Goal: Transaction & Acquisition: Purchase product/service

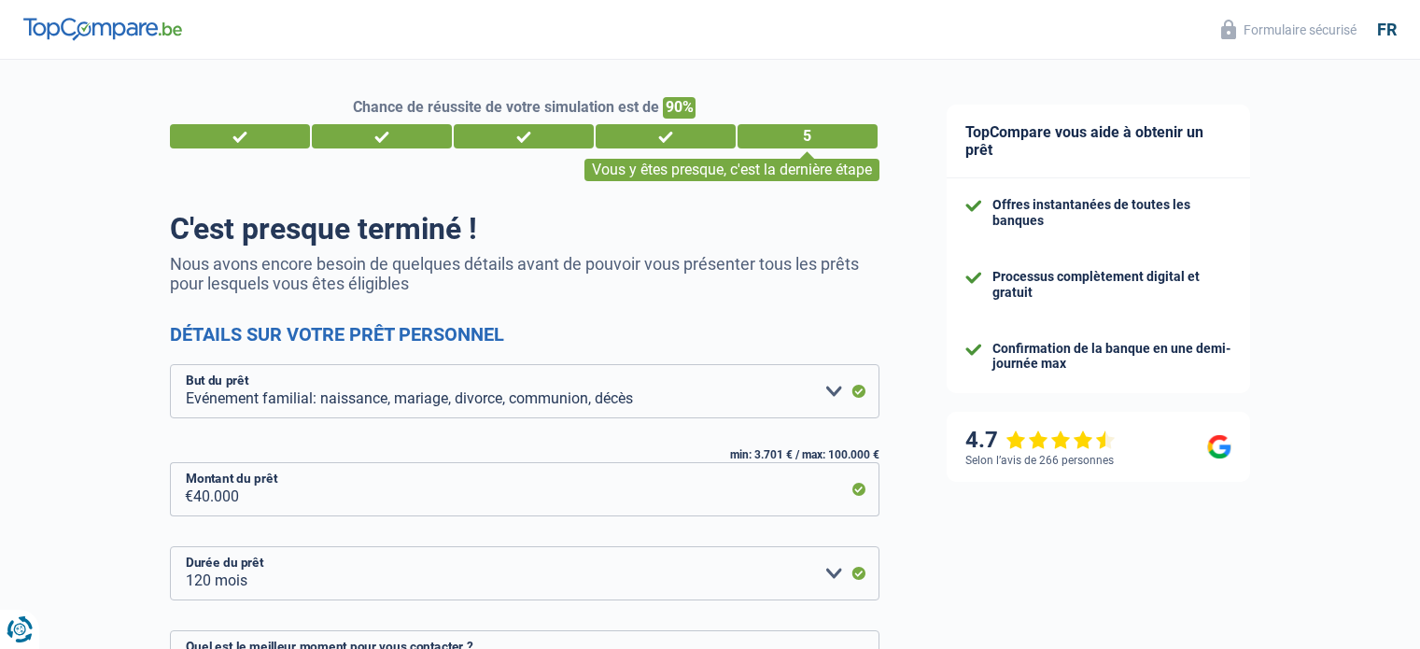
select select "familyEvent"
select select "120"
select select "16-18"
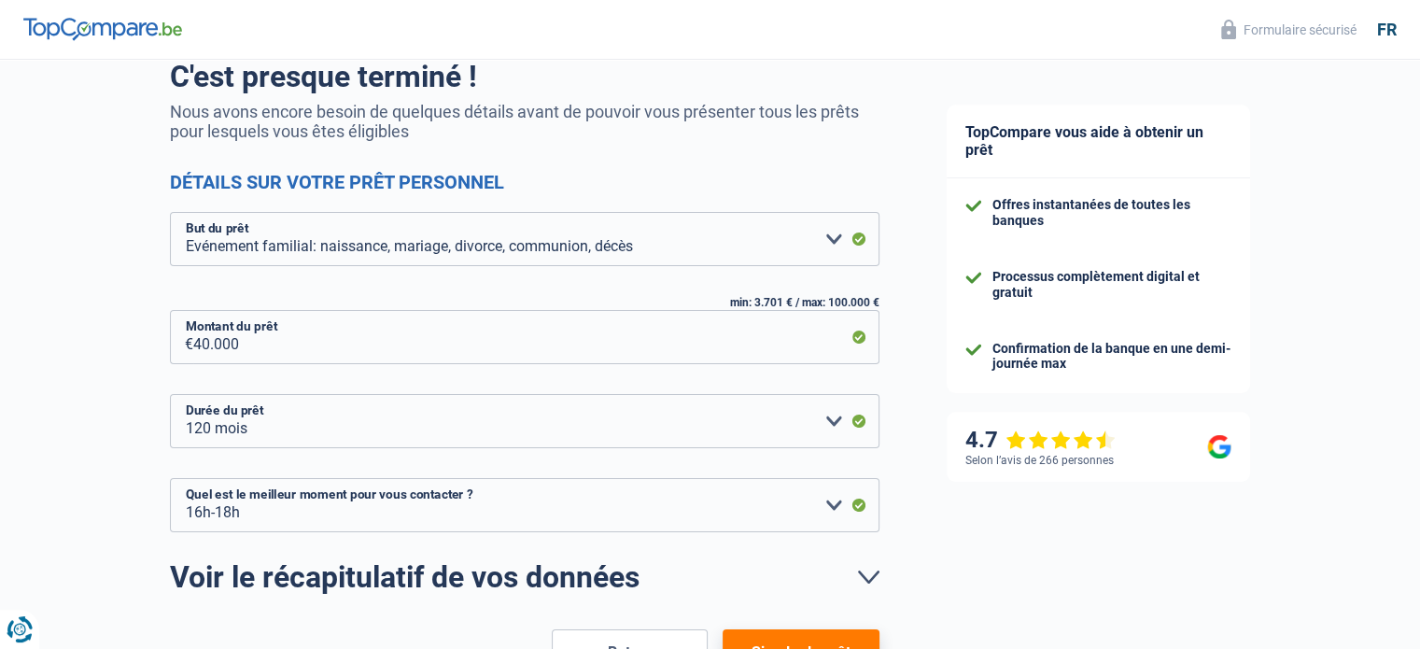
scroll to position [155, 0]
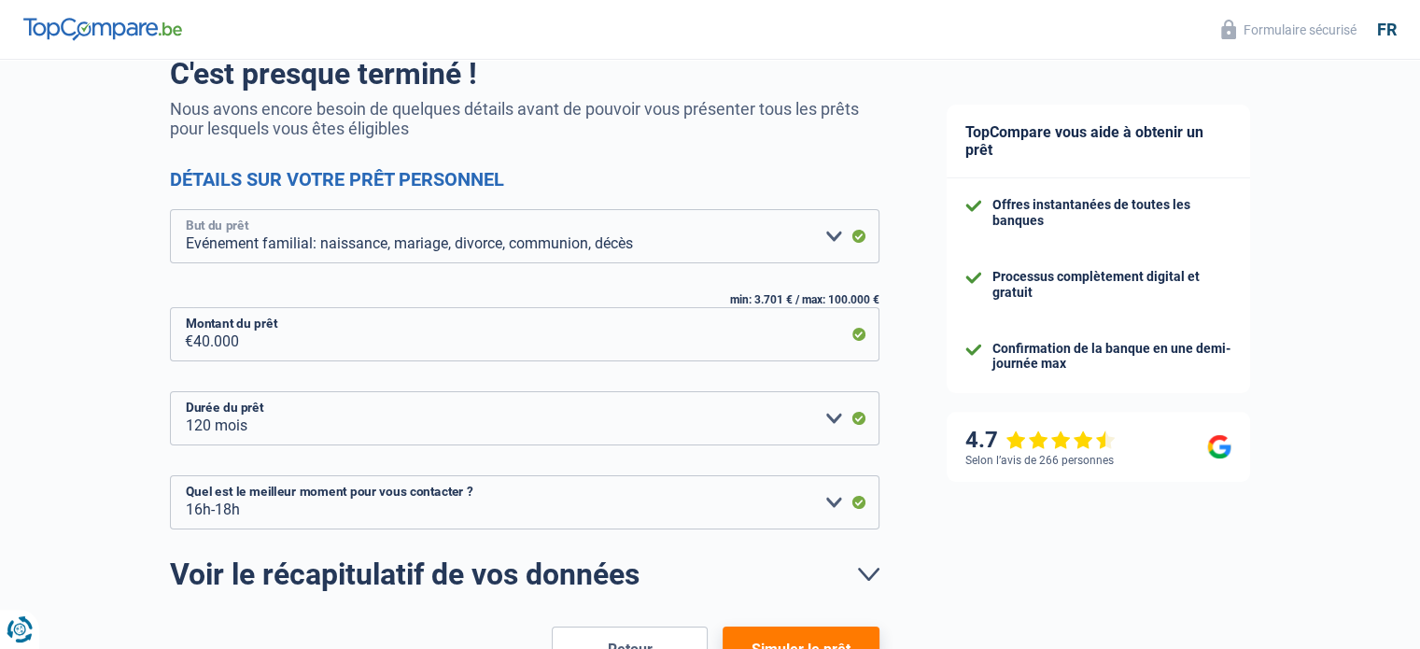
click at [856, 253] on select "Confort maison: meubles, textile, peinture, électroménager, outillage non-profe…" at bounding box center [524, 236] width 709 height 54
select select "houseOrGarden"
click at [170, 210] on select "Confort maison: meubles, textile, peinture, électroménager, outillage non-profe…" at bounding box center [524, 236] width 709 height 54
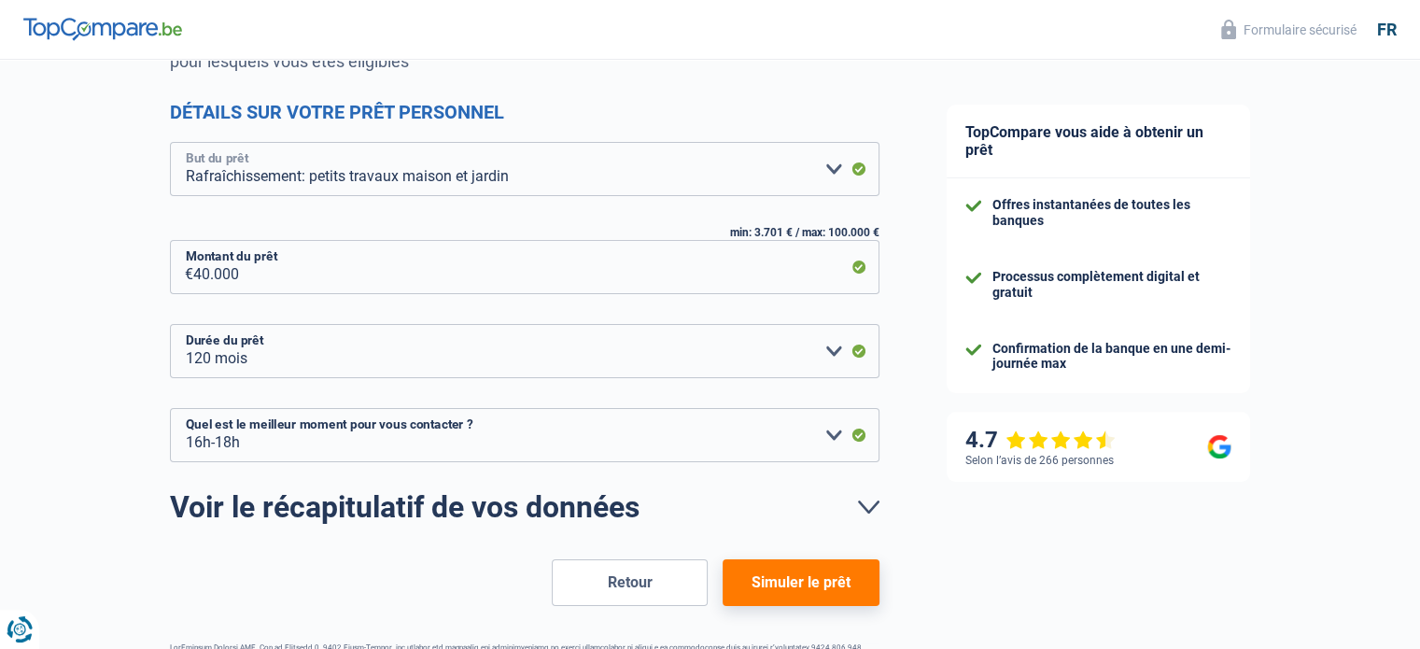
scroll to position [248, 0]
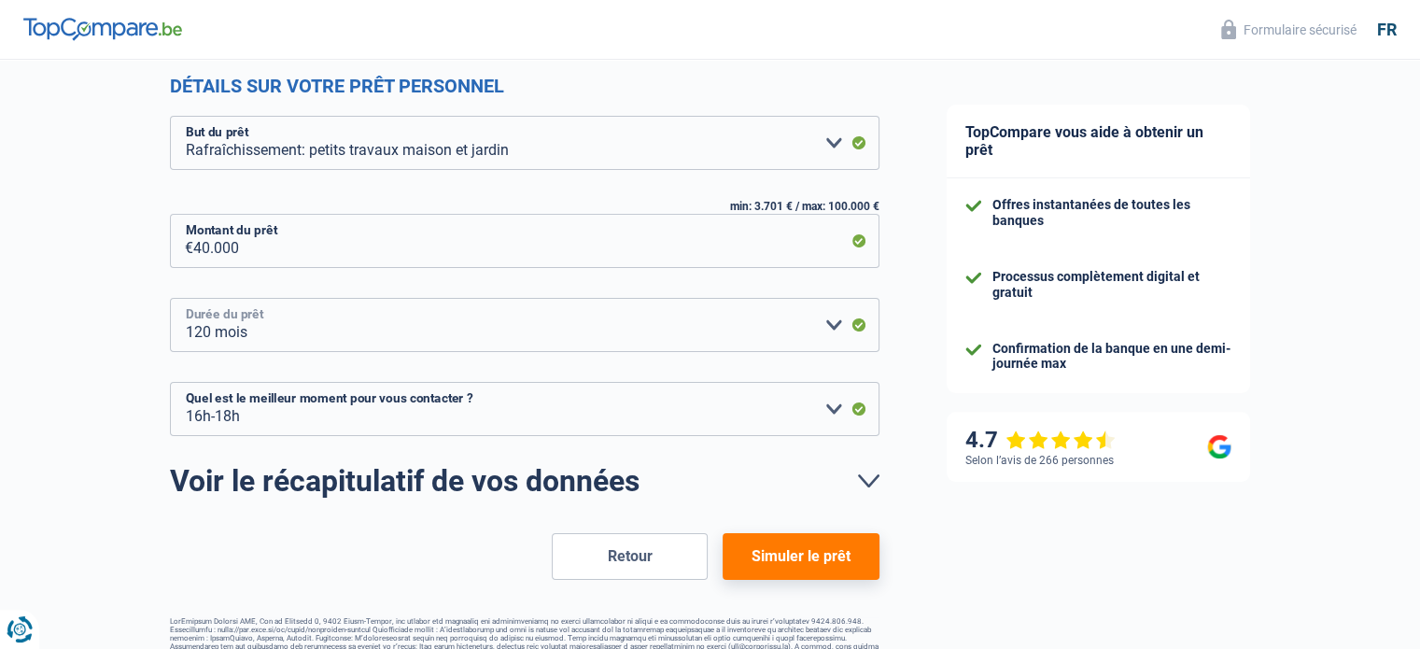
click at [826, 328] on select "12 mois 18 mois 24 mois 30 mois 36 mois 42 mois 48 mois 60 mois 72 mois 84 mois…" at bounding box center [524, 325] width 709 height 54
select select "60"
click at [170, 298] on select "12 mois 18 mois 24 mois 30 mois 36 mois 42 mois 48 mois 60 mois 72 mois 84 mois…" at bounding box center [524, 325] width 709 height 54
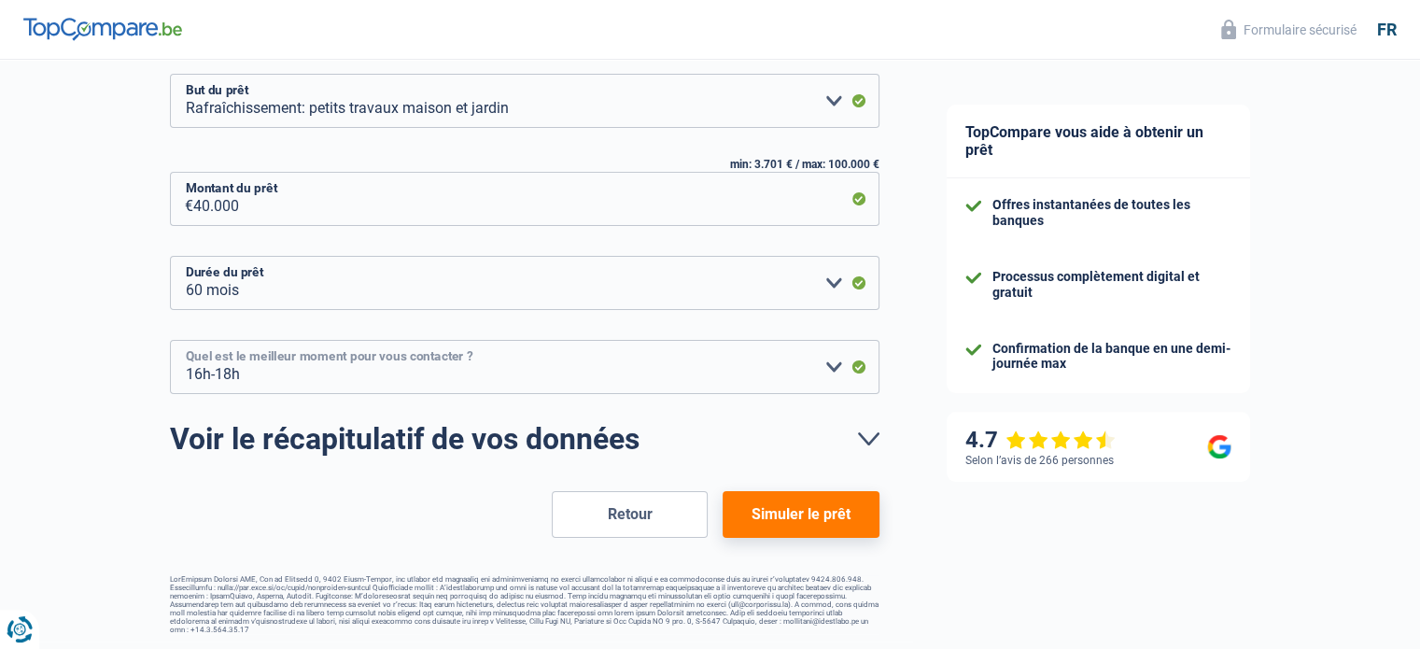
drag, startPoint x: 805, startPoint y: 369, endPoint x: 814, endPoint y: 377, distance: 12.6
click at [805, 369] on select "10h-12h 12h-14h 14h-16h 16h-18h Veuillez sélectionner une option" at bounding box center [524, 367] width 709 height 54
select select "10-12"
click at [170, 340] on select "10h-12h 12h-14h 14h-16h 16h-18h Veuillez sélectionner une option" at bounding box center [524, 367] width 709 height 54
click at [864, 451] on link "Voir le récapitulatif de vos données" at bounding box center [524, 439] width 709 height 30
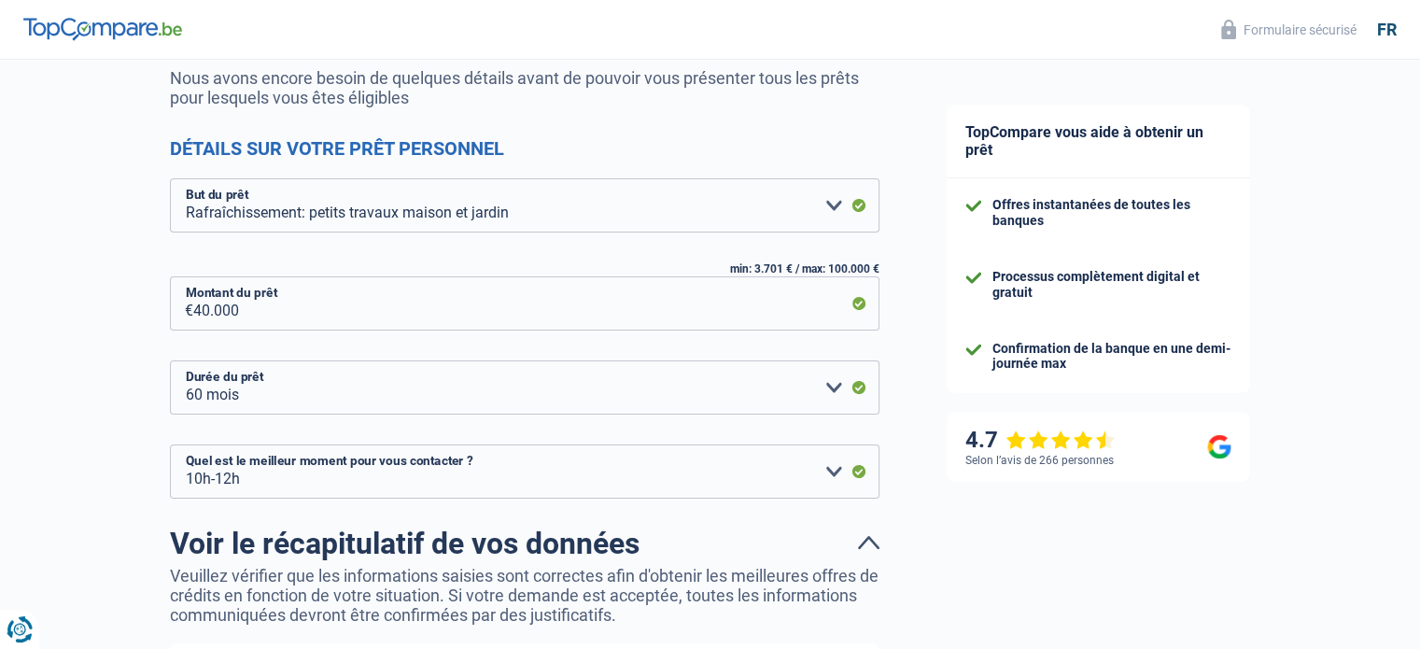
scroll to position [0, 0]
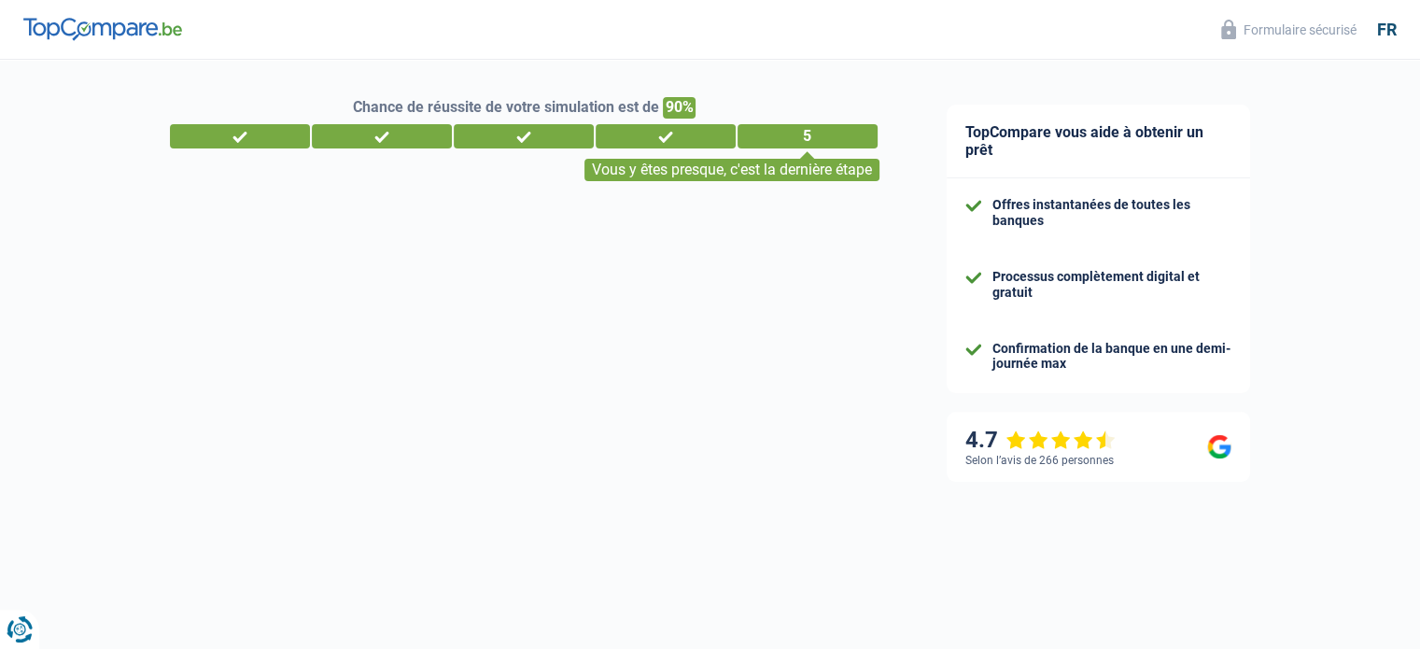
select select "32"
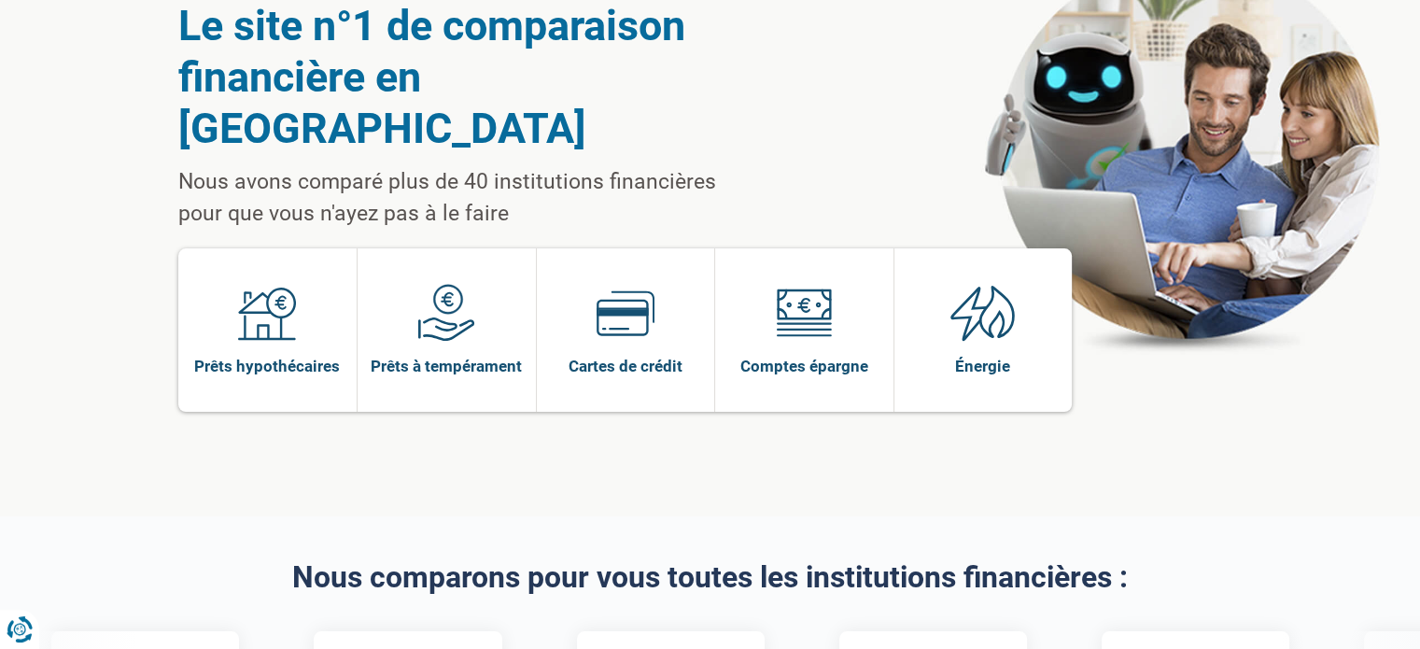
scroll to position [124, 0]
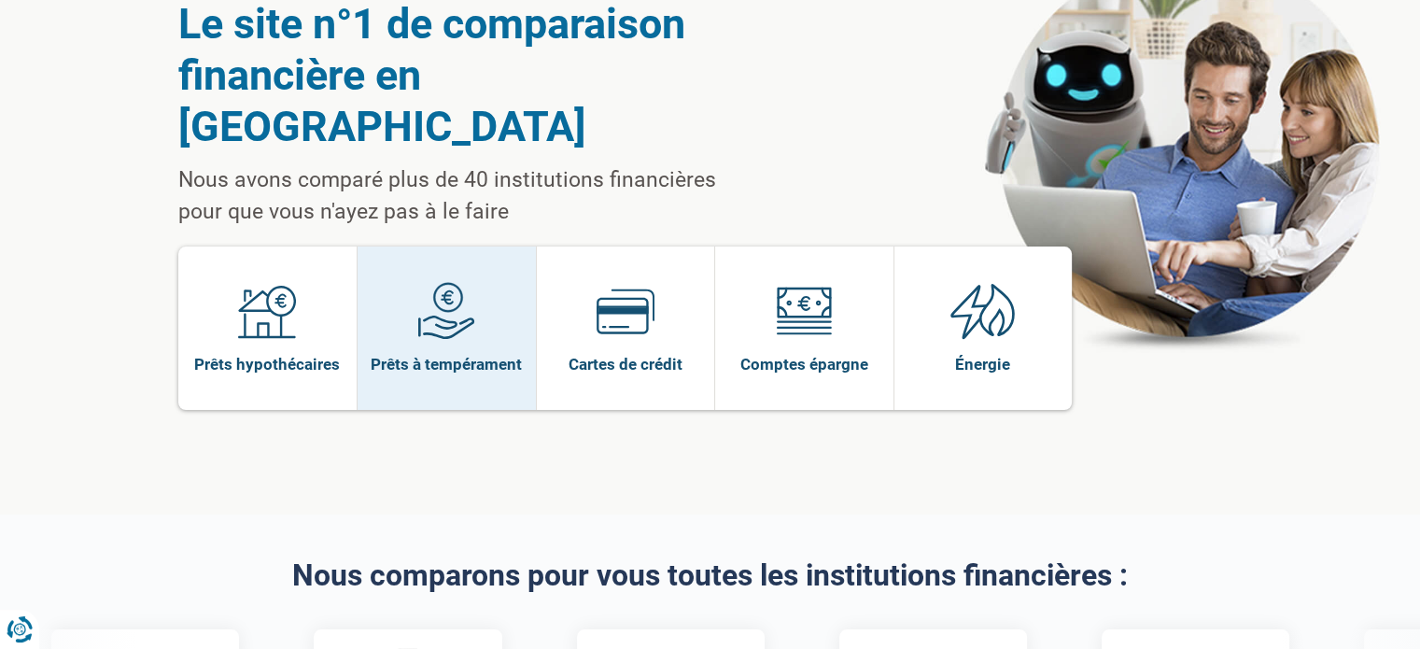
click at [414, 354] on span "Prêts à tempérament" at bounding box center [446, 364] width 151 height 21
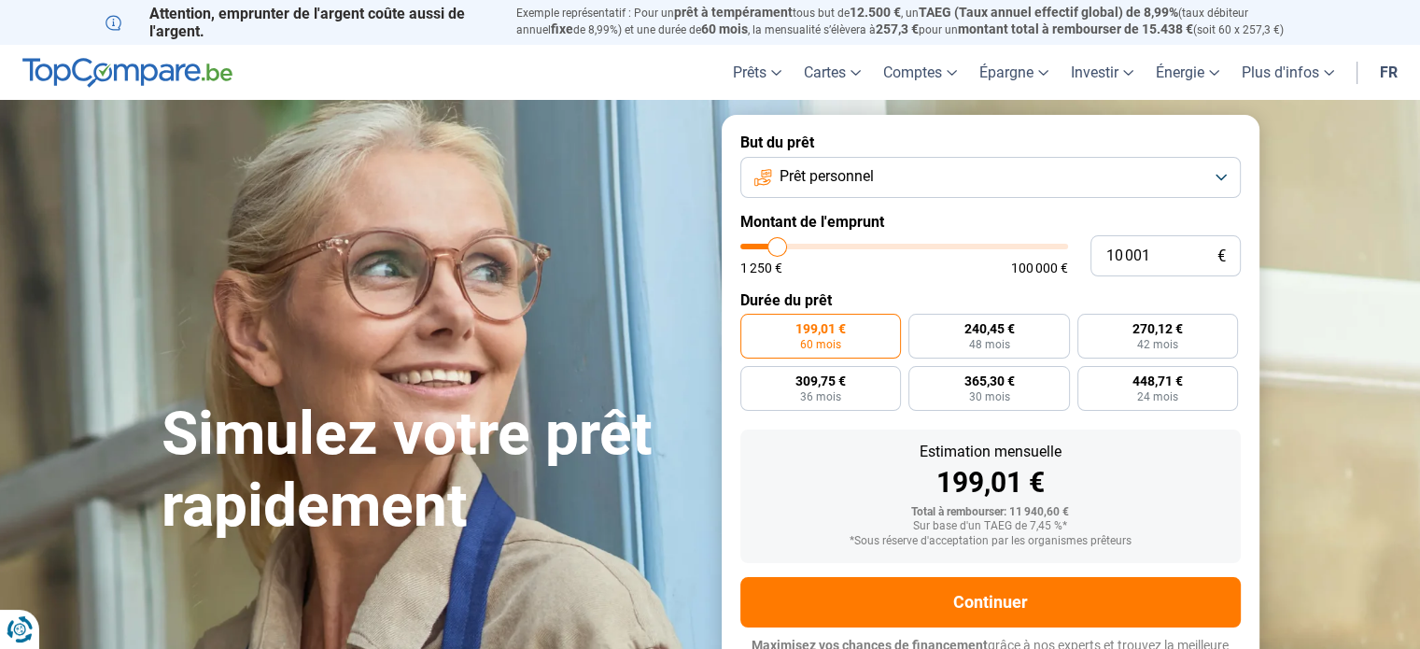
click at [1203, 179] on button "Prêt personnel" at bounding box center [990, 177] width 500 height 41
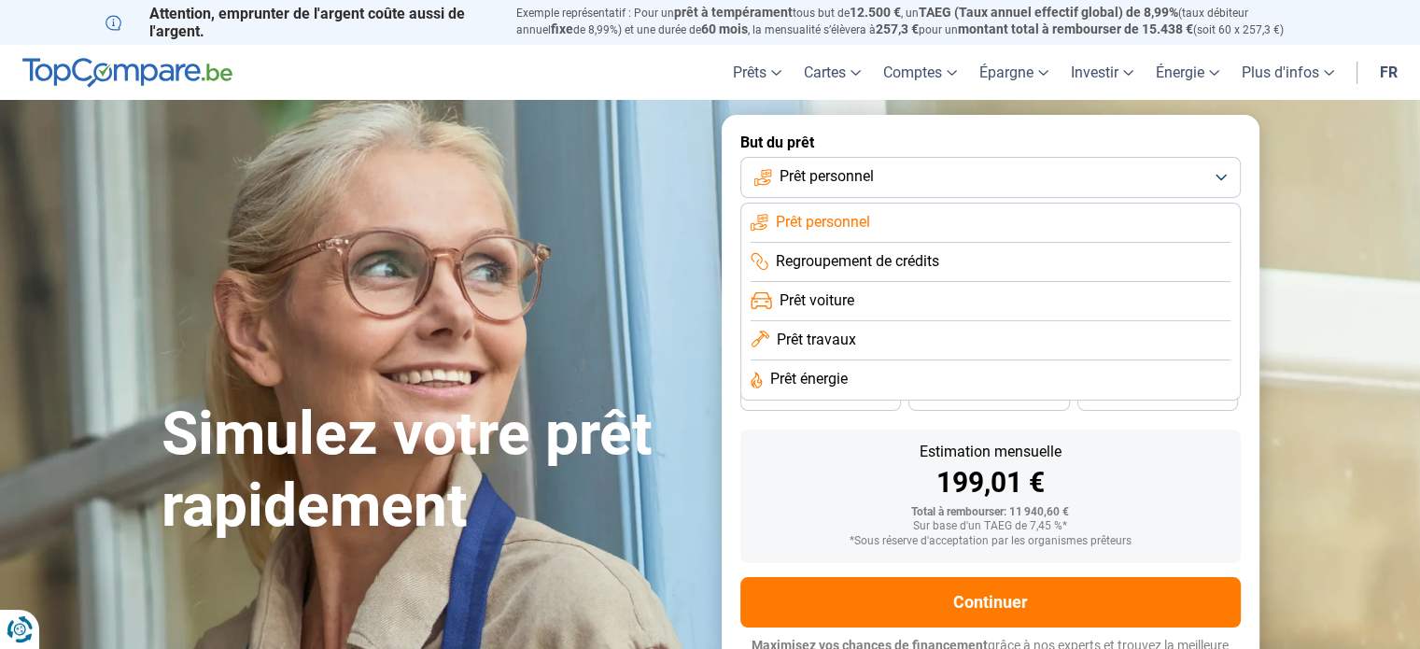
click at [1201, 224] on li "Prêt personnel" at bounding box center [990, 222] width 480 height 39
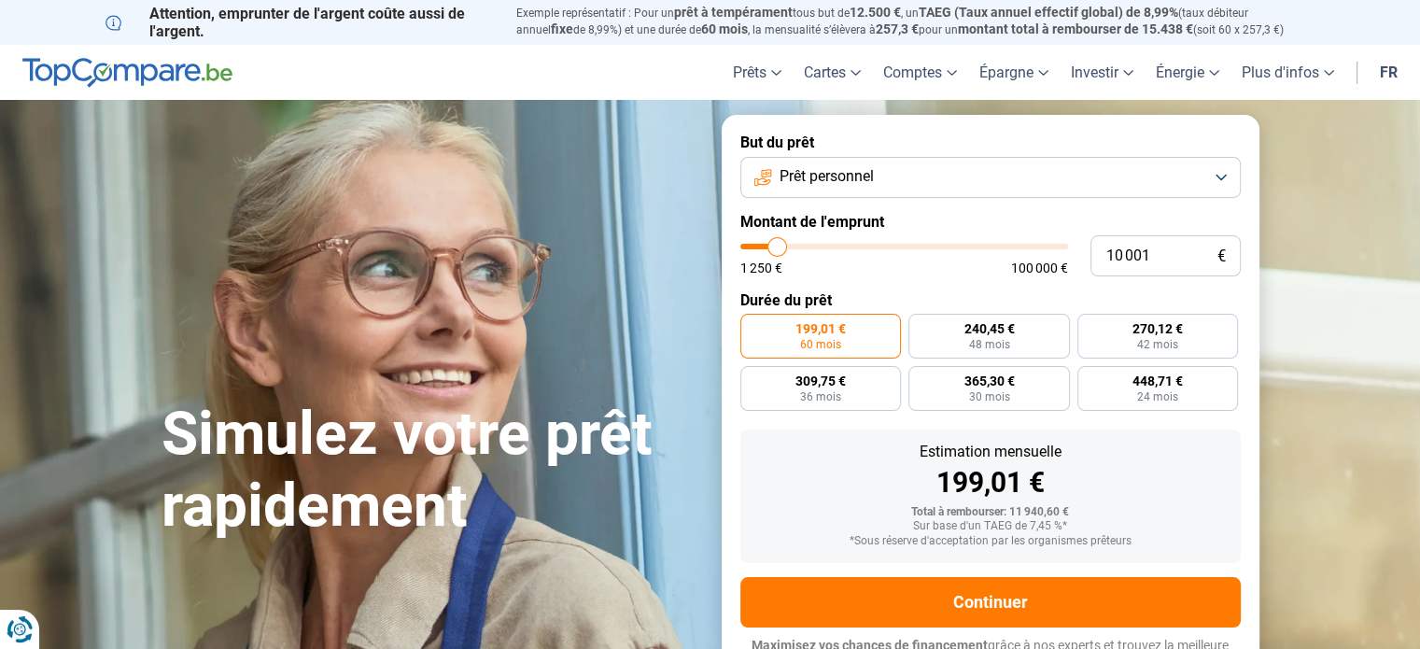
type input "10 750"
type input "10750"
type input "11 500"
type input "11500"
type input "12 500"
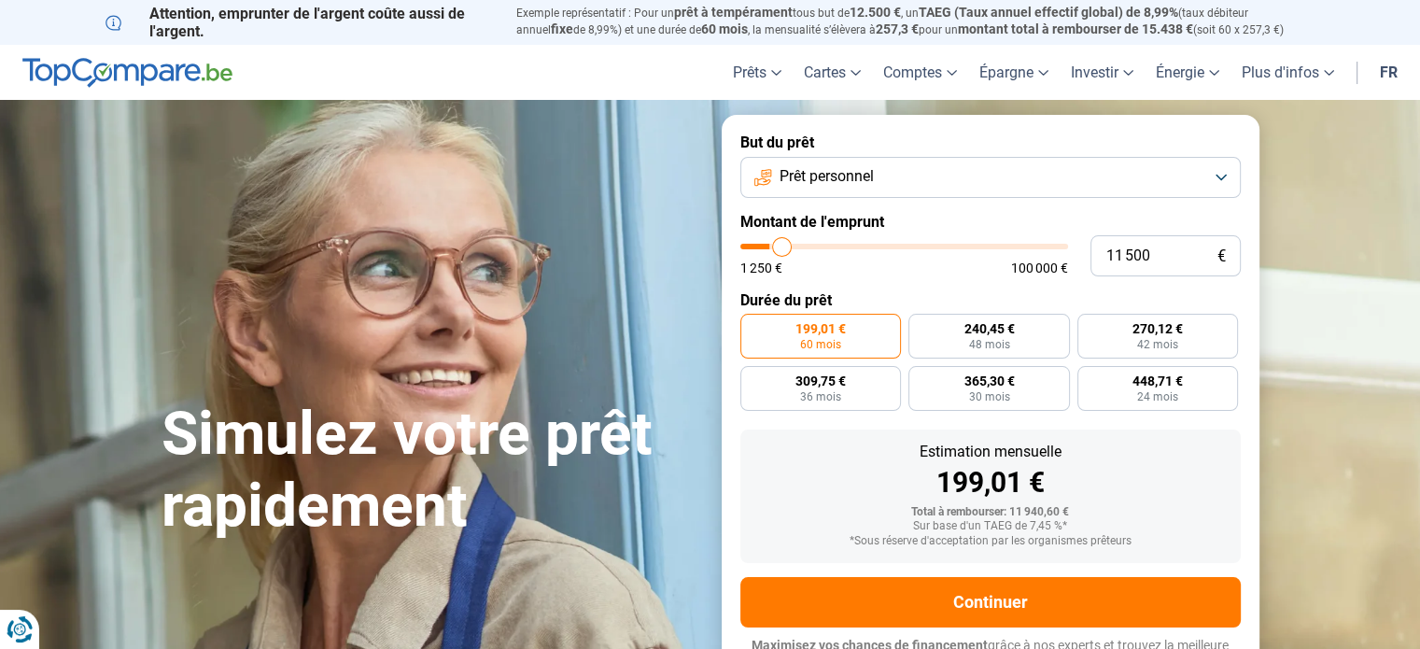
type input "12500"
type input "14 500"
type input "14500"
type input "15 500"
type input "15500"
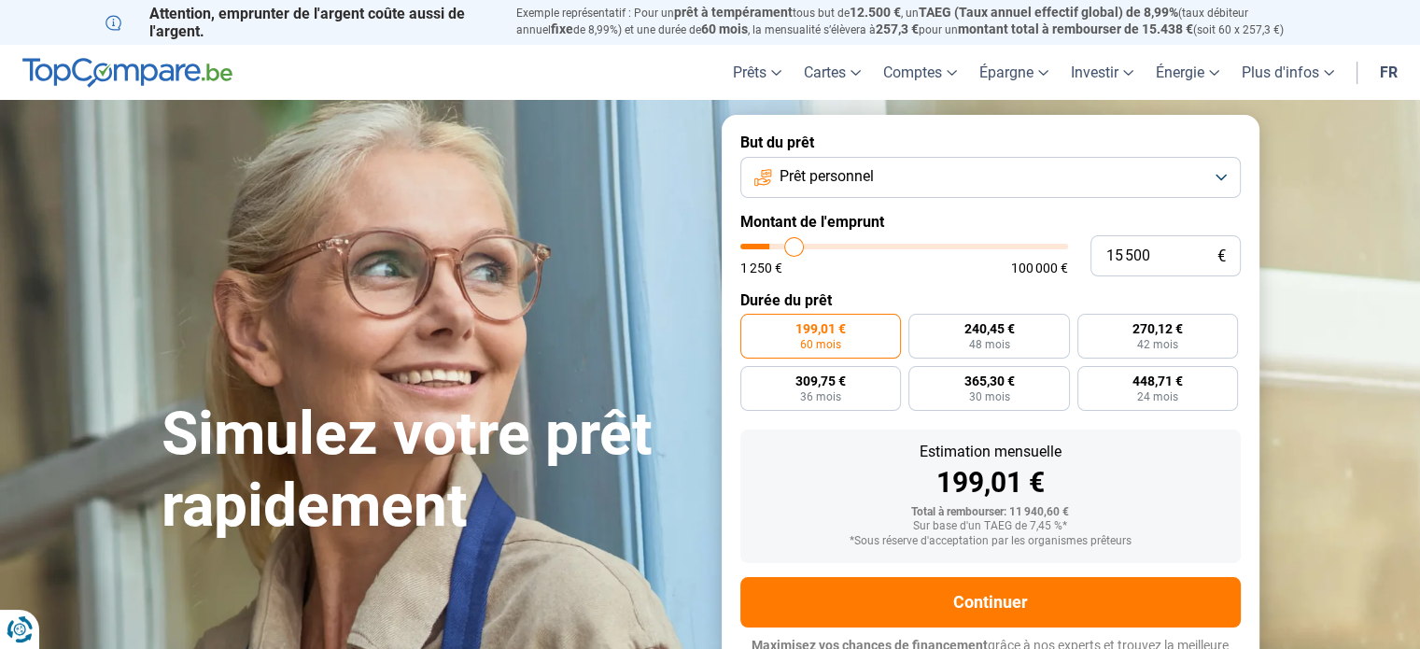
type input "17 250"
type input "17250"
type input "18 500"
type input "18500"
type input "19 250"
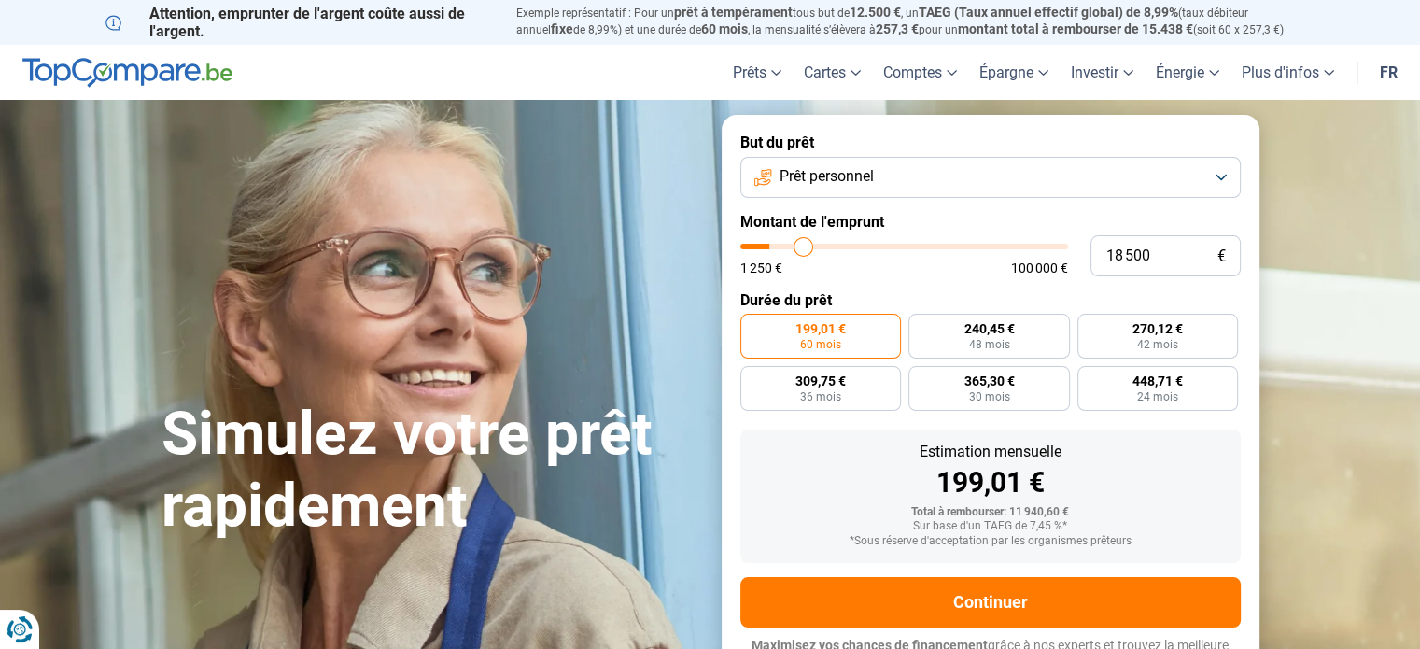
type input "19250"
type input "20 500"
type input "20500"
type input "21 500"
type input "21500"
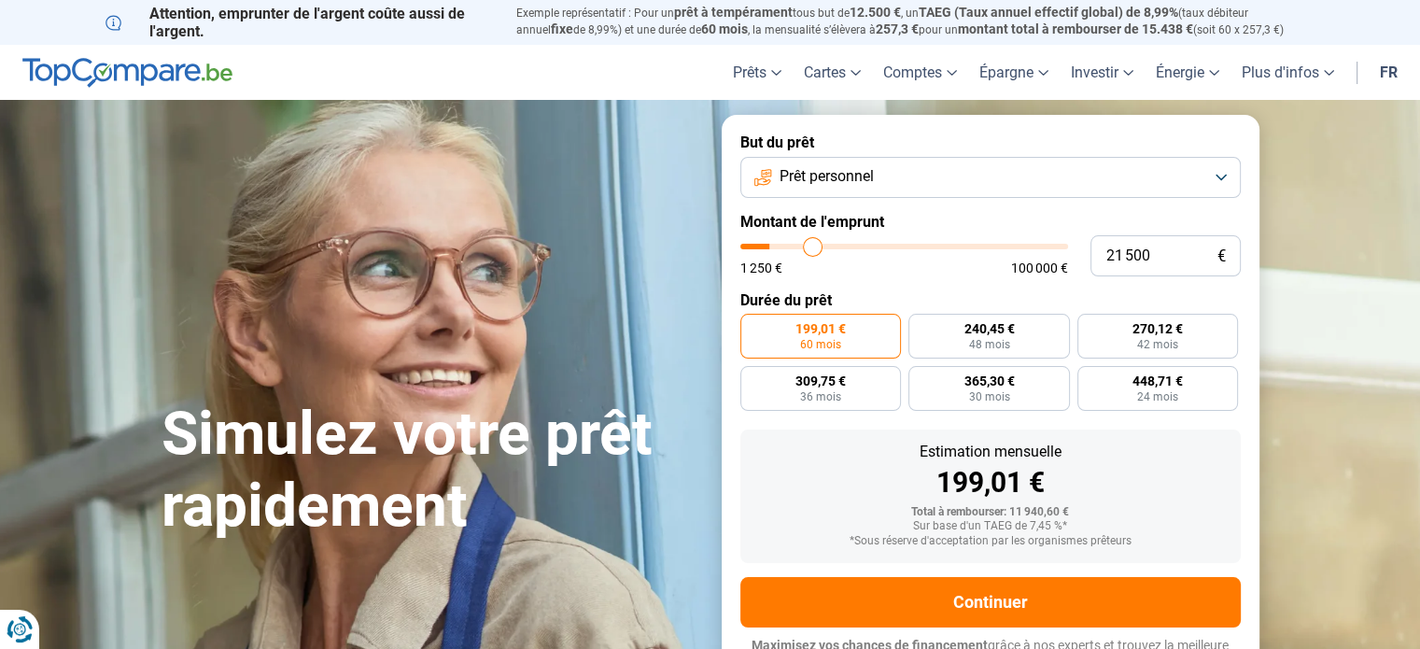
type input "23 250"
type input "23250"
type input "24 000"
type input "24000"
type input "24 750"
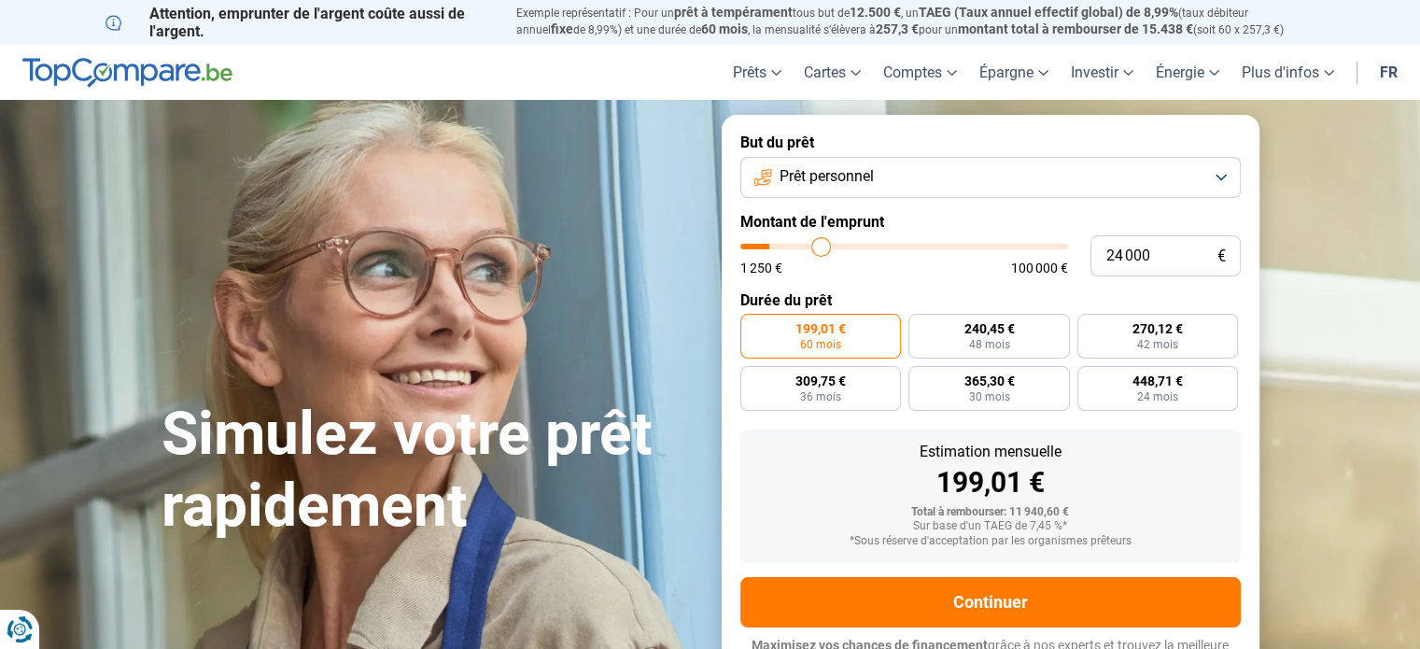
type input "24750"
type input "25 000"
type input "25000"
type input "25 250"
type input "25250"
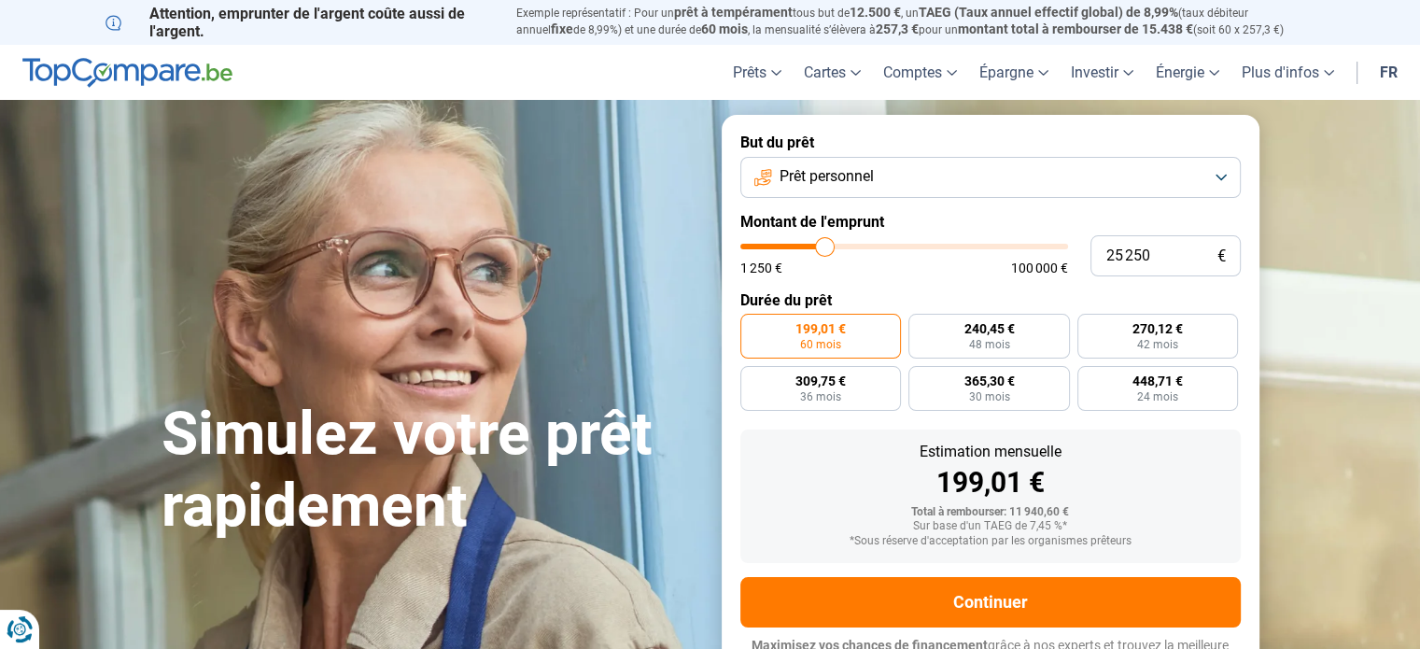
type input "25 500"
type input "25500"
type input "26 000"
type input "26000"
type input "26 750"
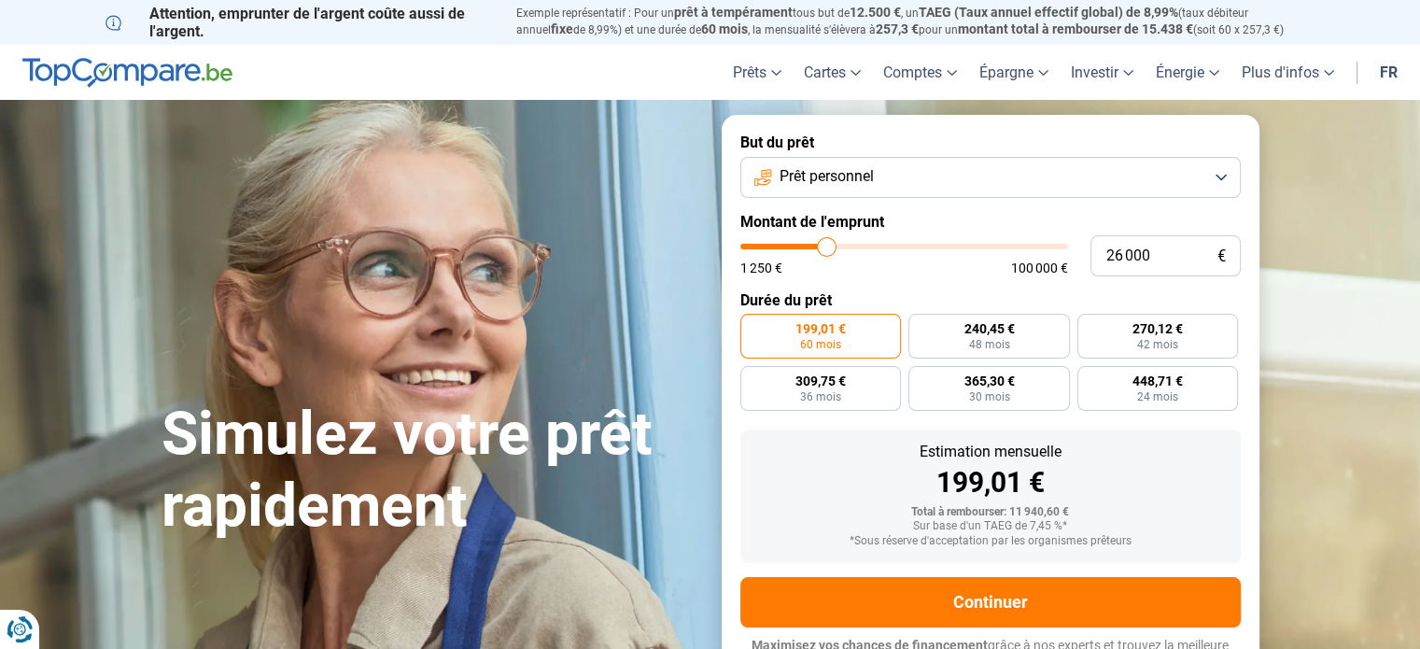
type input "26750"
type input "27 500"
type input "27500"
type input "28 000"
type input "28000"
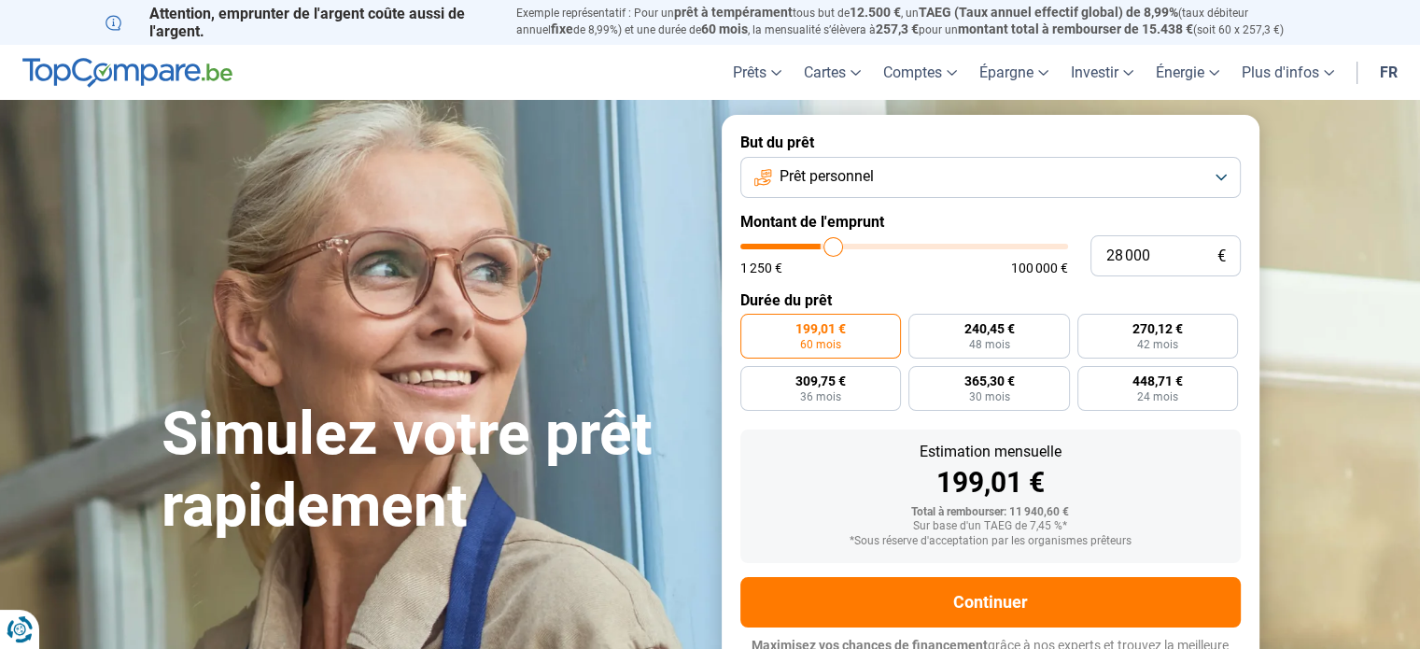
type input "28 500"
type input "28500"
type input "28 750"
type input "28750"
type input "29 500"
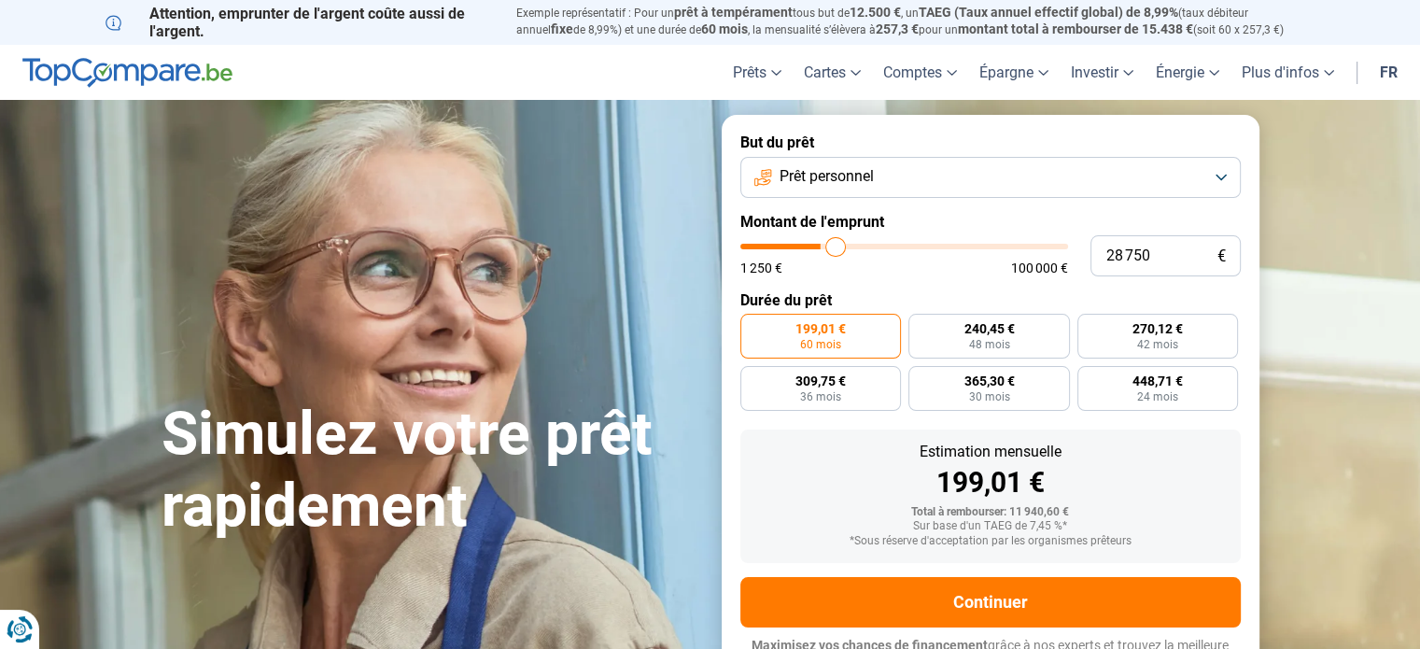
type input "29500"
type input "30 000"
drag, startPoint x: 778, startPoint y: 247, endPoint x: 839, endPoint y: 253, distance: 60.9
type input "30000"
click at [839, 249] on input "range" at bounding box center [904, 247] width 328 height 6
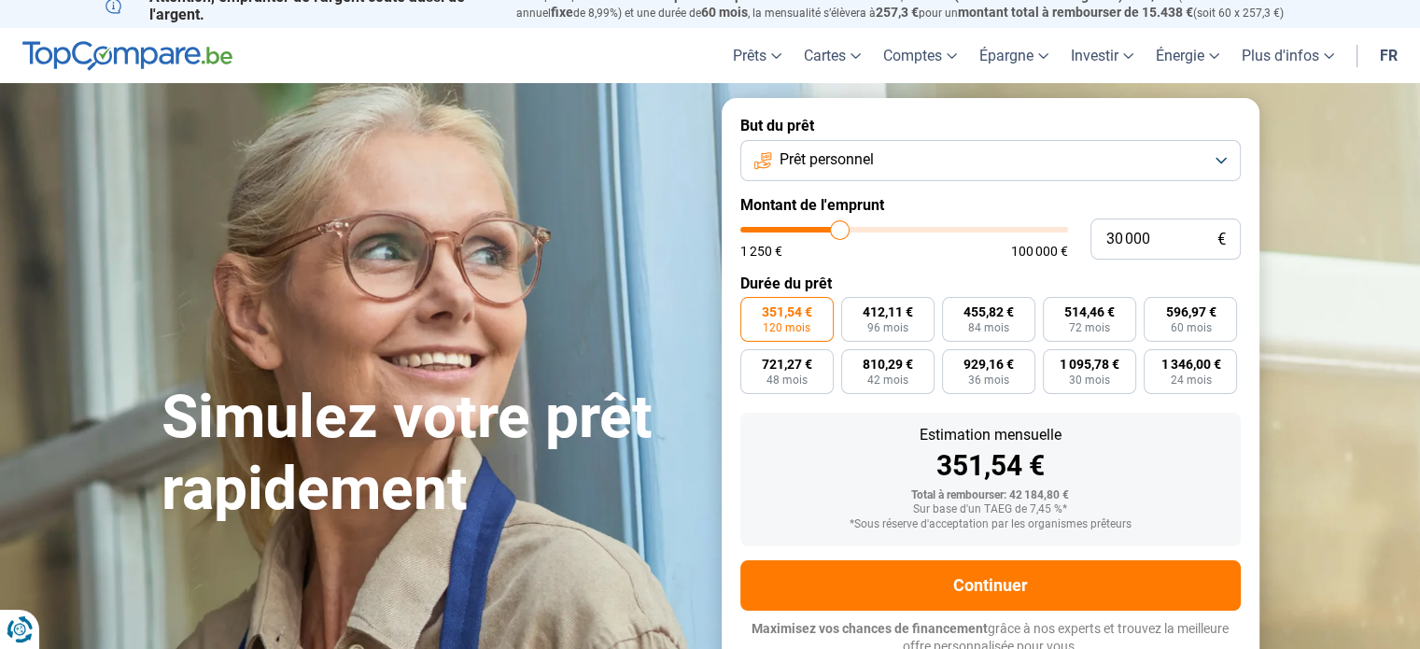
scroll to position [25, 0]
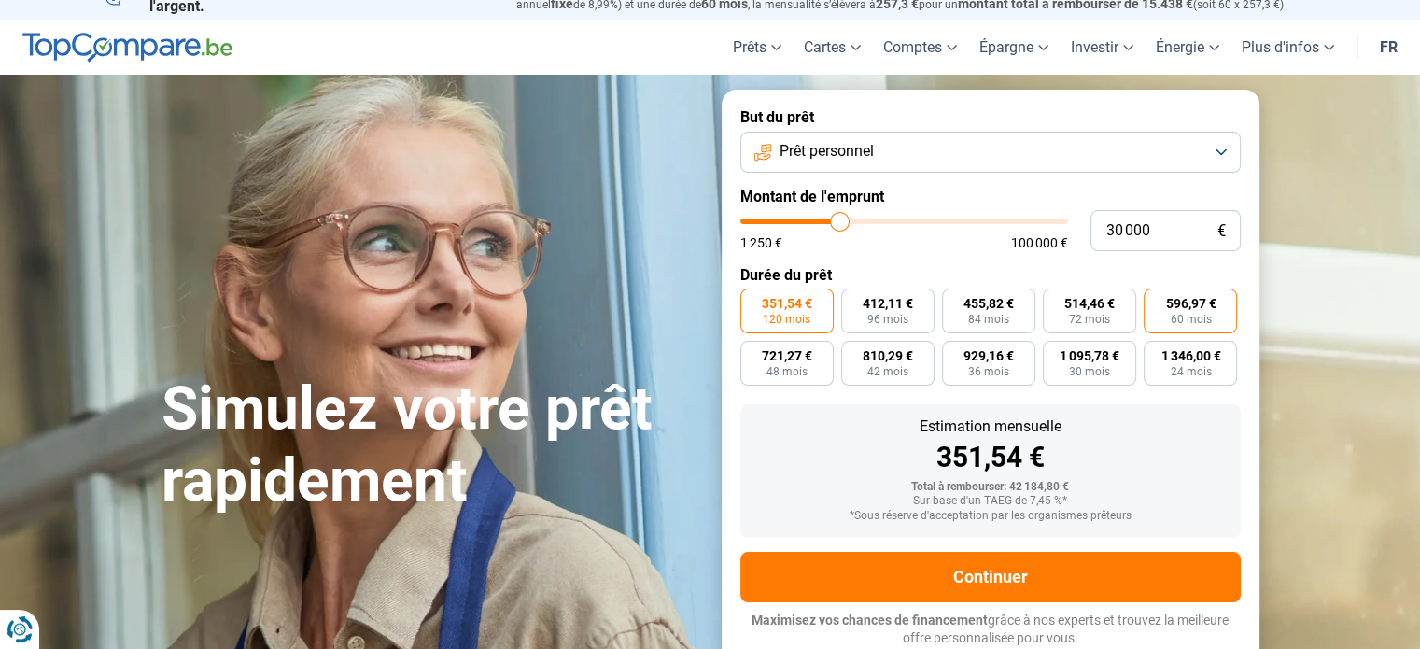
click at [1199, 305] on span "596,97 €" at bounding box center [1190, 303] width 50 height 13
click at [1156, 301] on input "596,97 € 60 mois" at bounding box center [1149, 294] width 12 height 12
radio input "true"
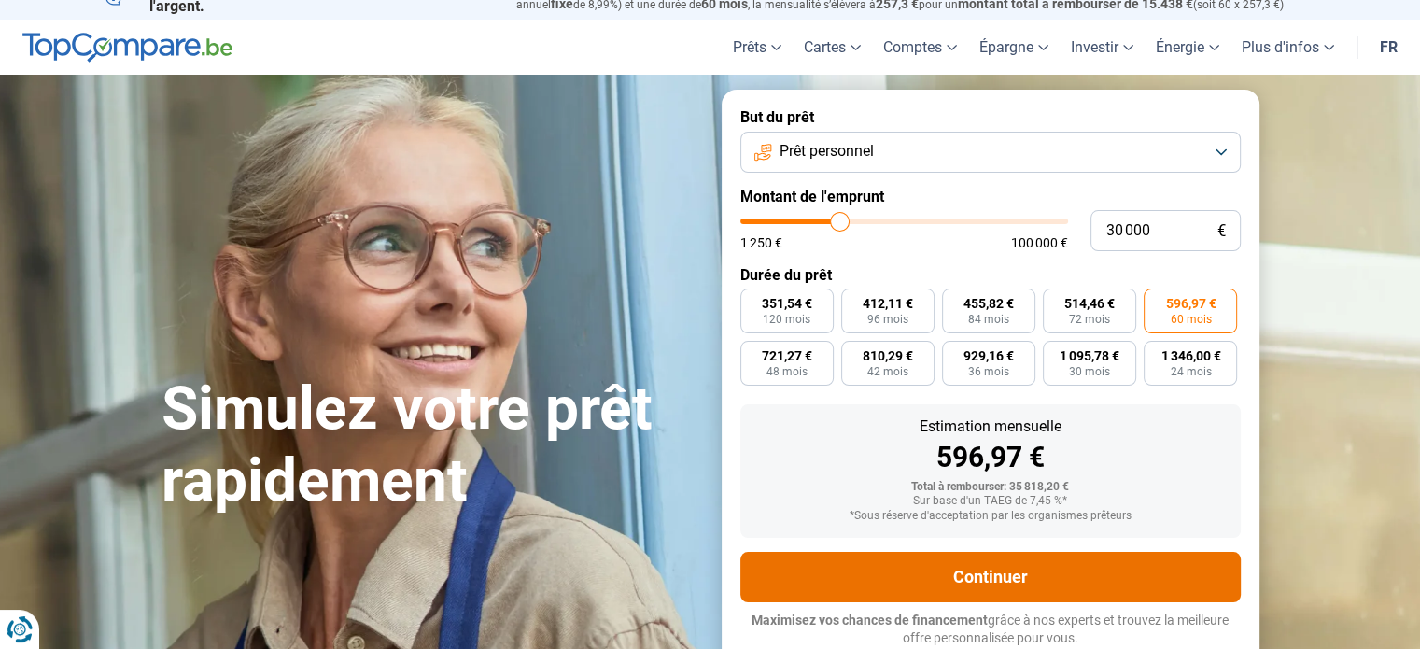
click at [1070, 592] on button "Continuer" at bounding box center [990, 577] width 500 height 50
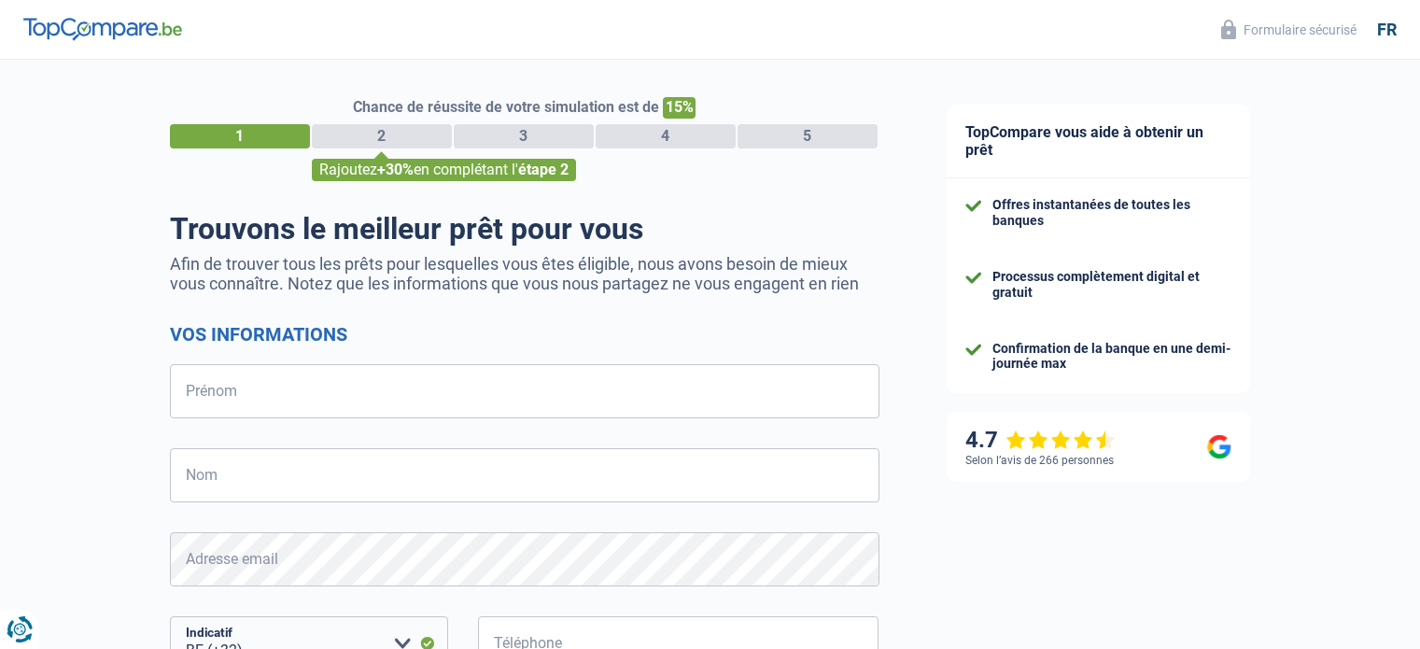
select select "32"
